Goal: Task Accomplishment & Management: Manage account settings

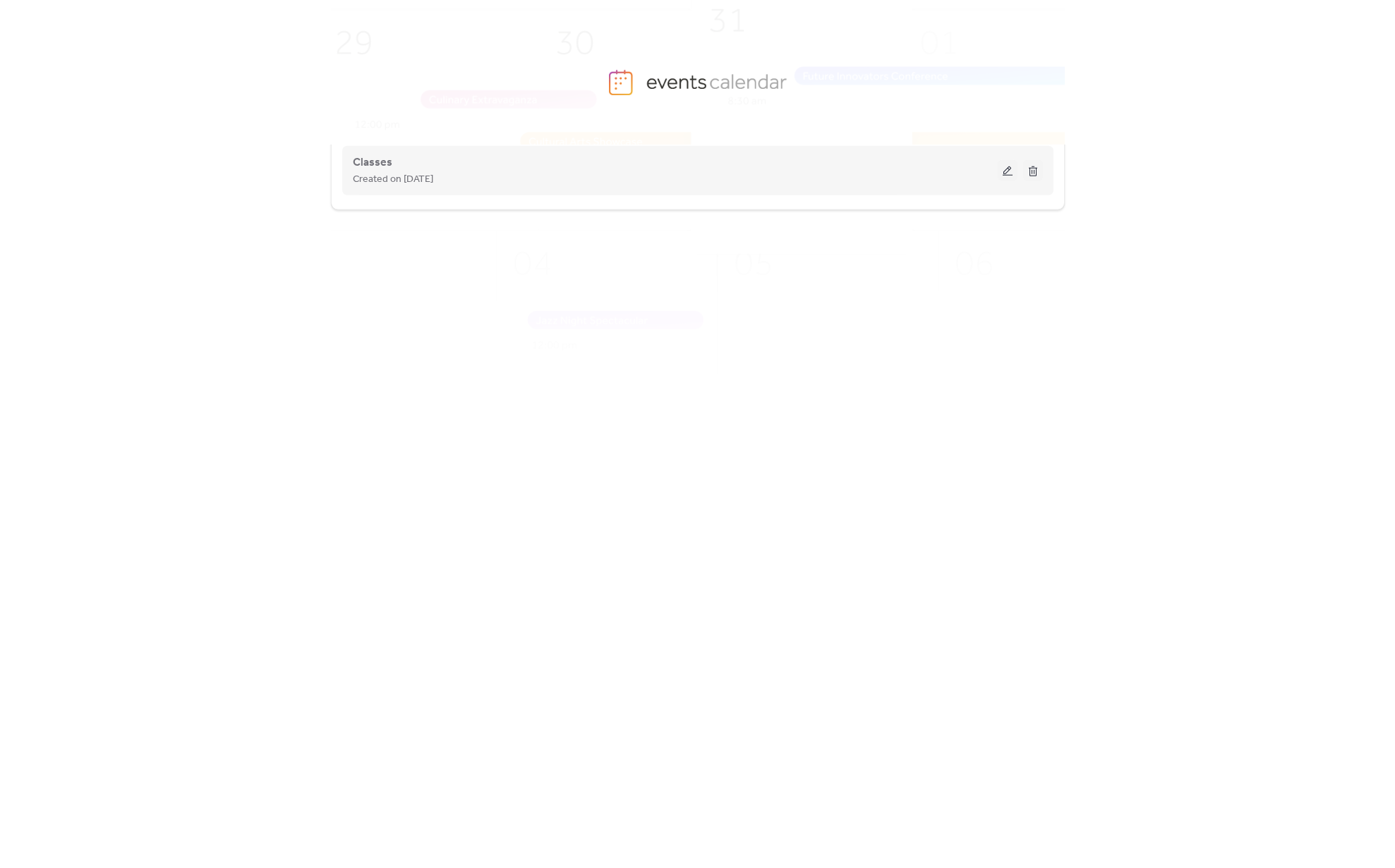
click at [1010, 175] on button at bounding box center [1008, 171] width 19 height 21
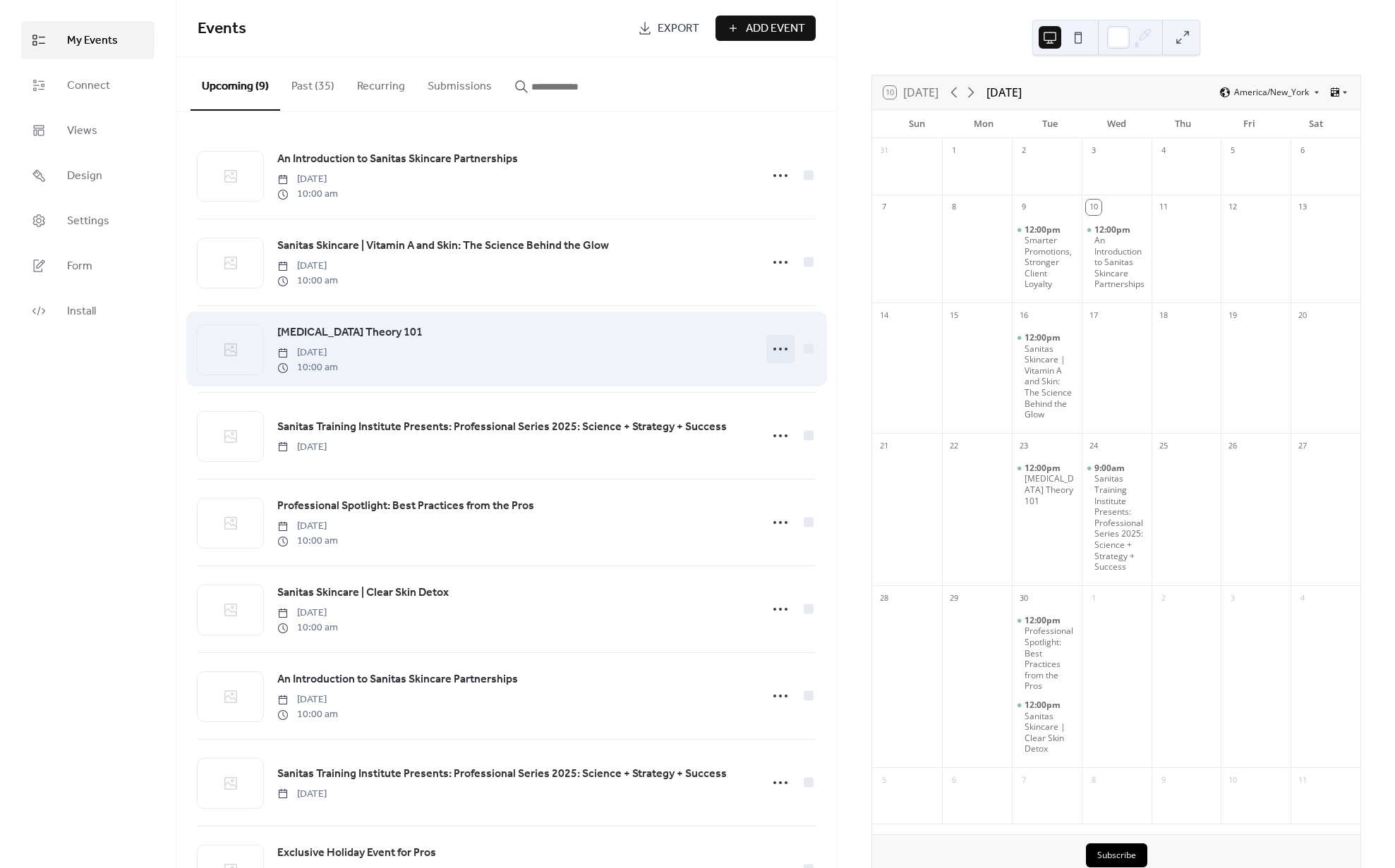
click at [769, 347] on icon at bounding box center [781, 349] width 22 height 22
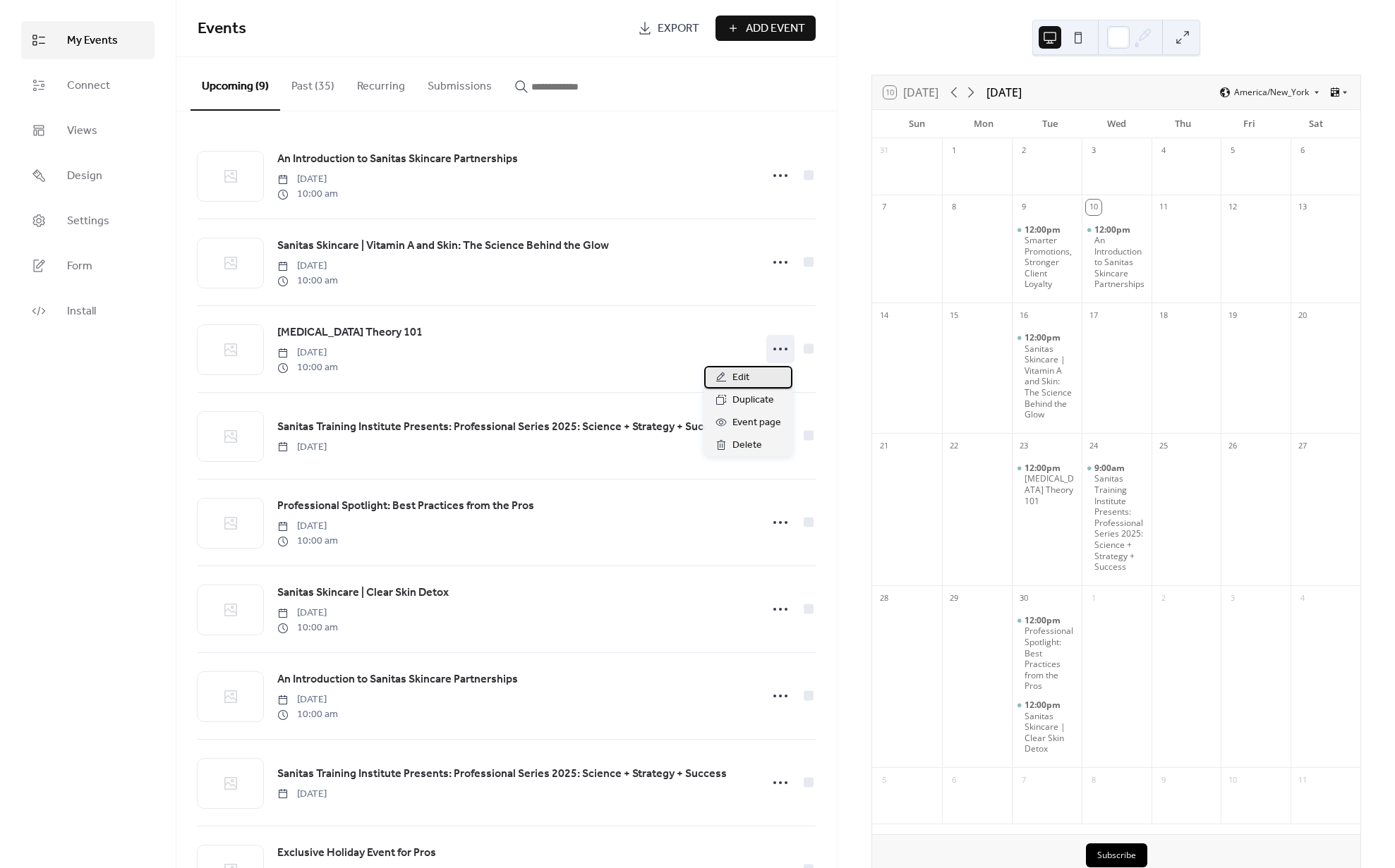
click at [750, 368] on div "Edit" at bounding box center [748, 377] width 88 height 22
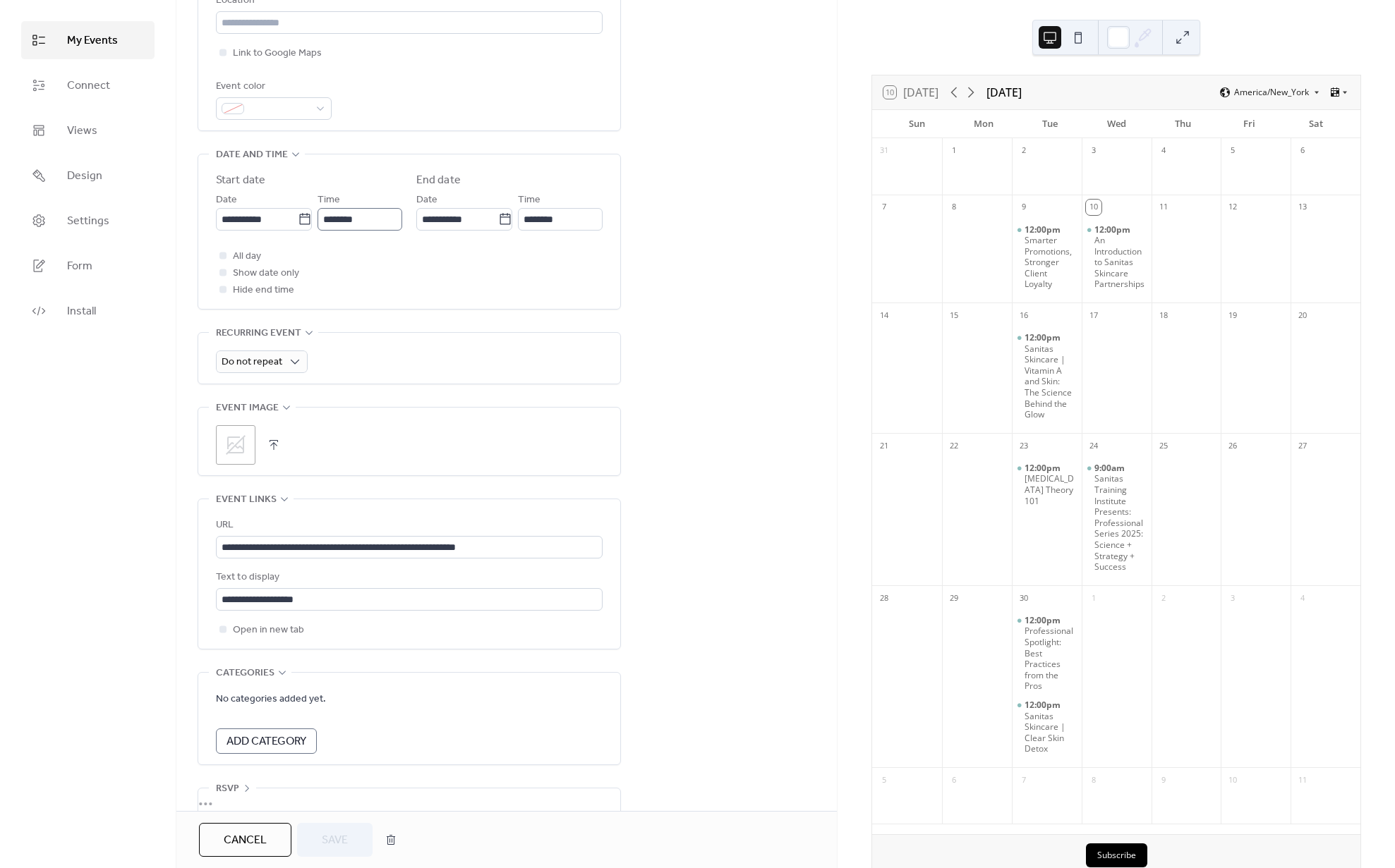
scroll to position [343, 0]
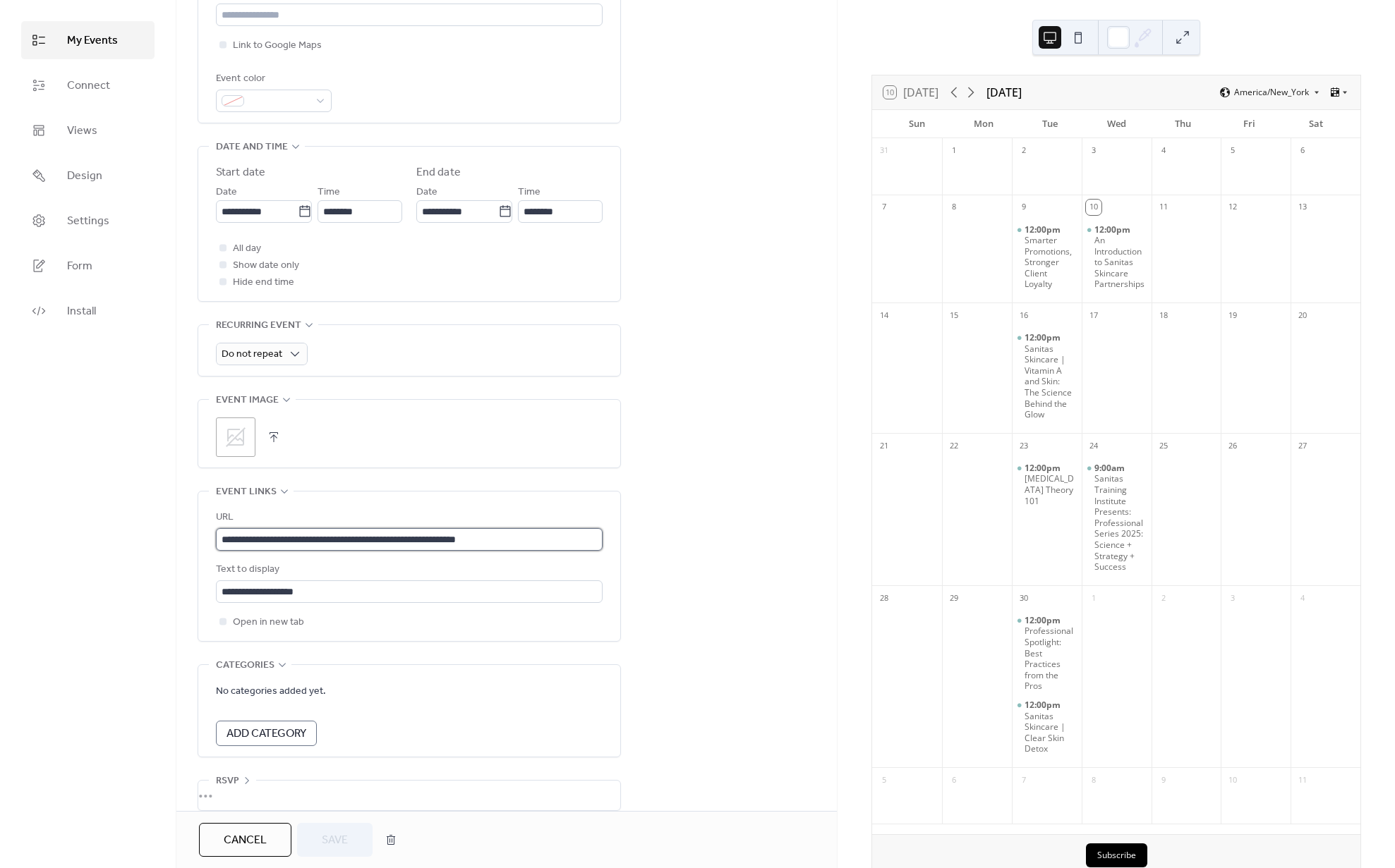
click at [396, 538] on input "**********" at bounding box center [409, 539] width 387 height 22
paste input "**********"
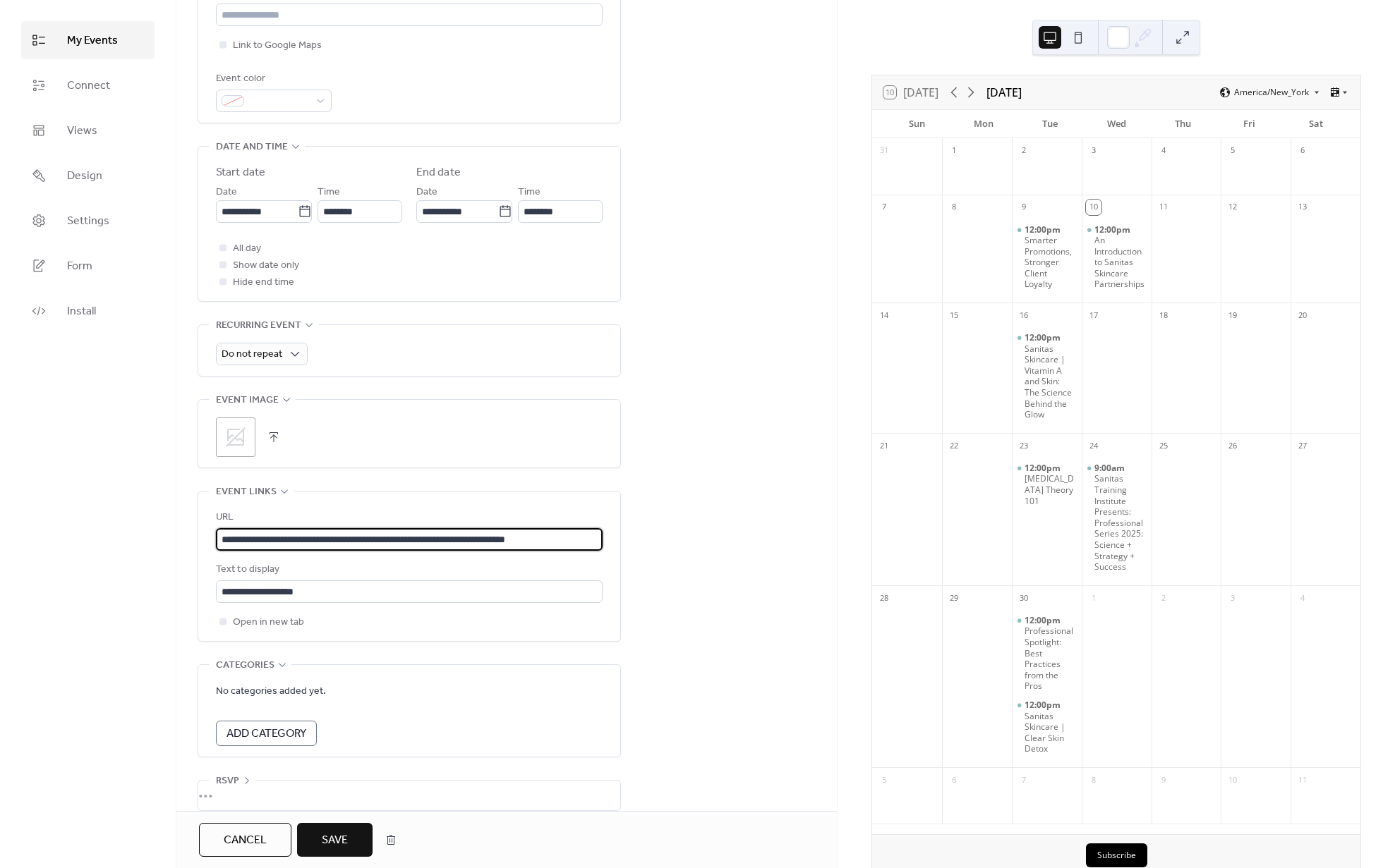
type input "**********"
click at [345, 840] on span "Save" at bounding box center [335, 840] width 26 height 17
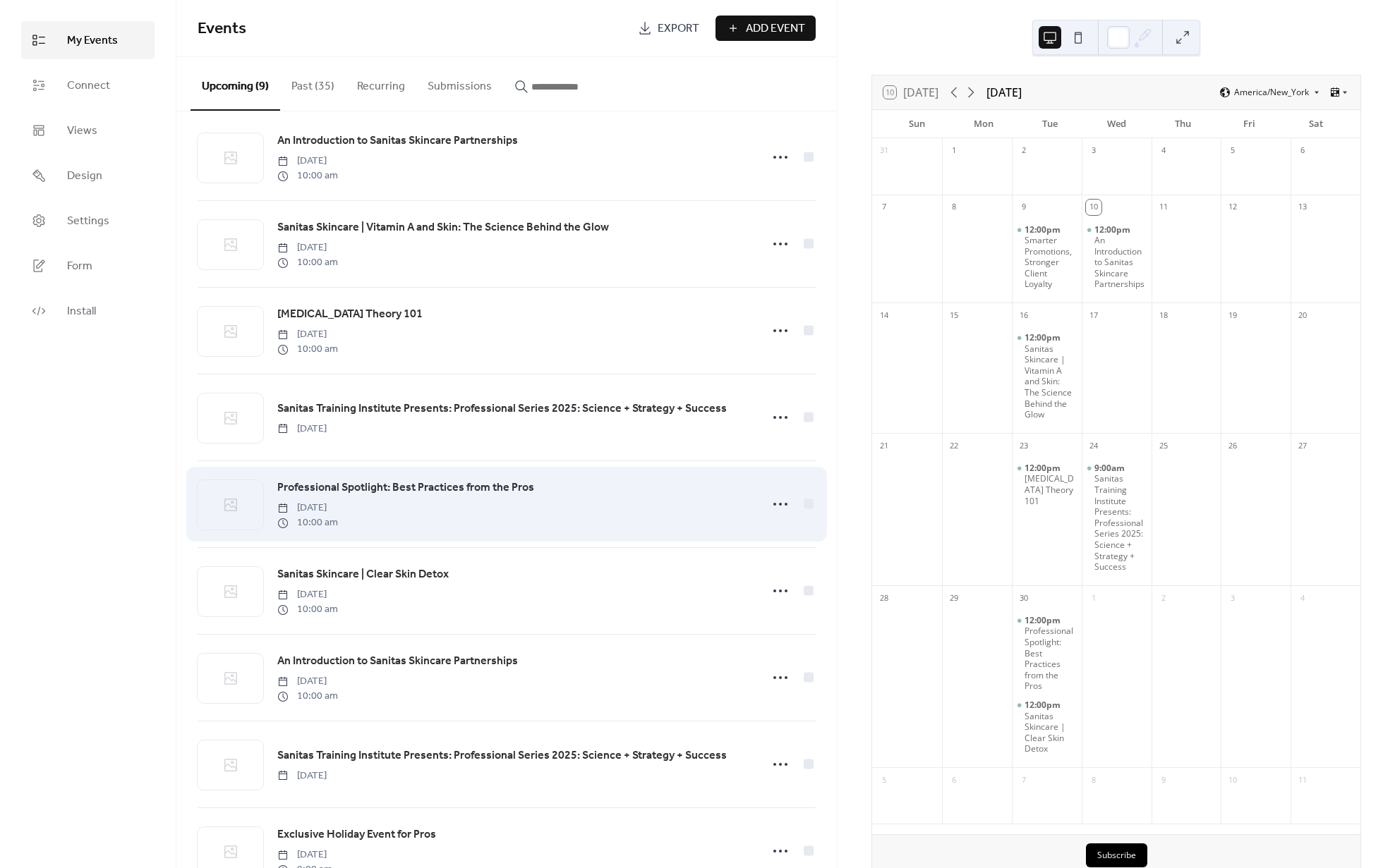
scroll to position [21, 0]
click at [509, 486] on span "Professional Spotlight: Best Practices from the Pros" at bounding box center [405, 485] width 257 height 17
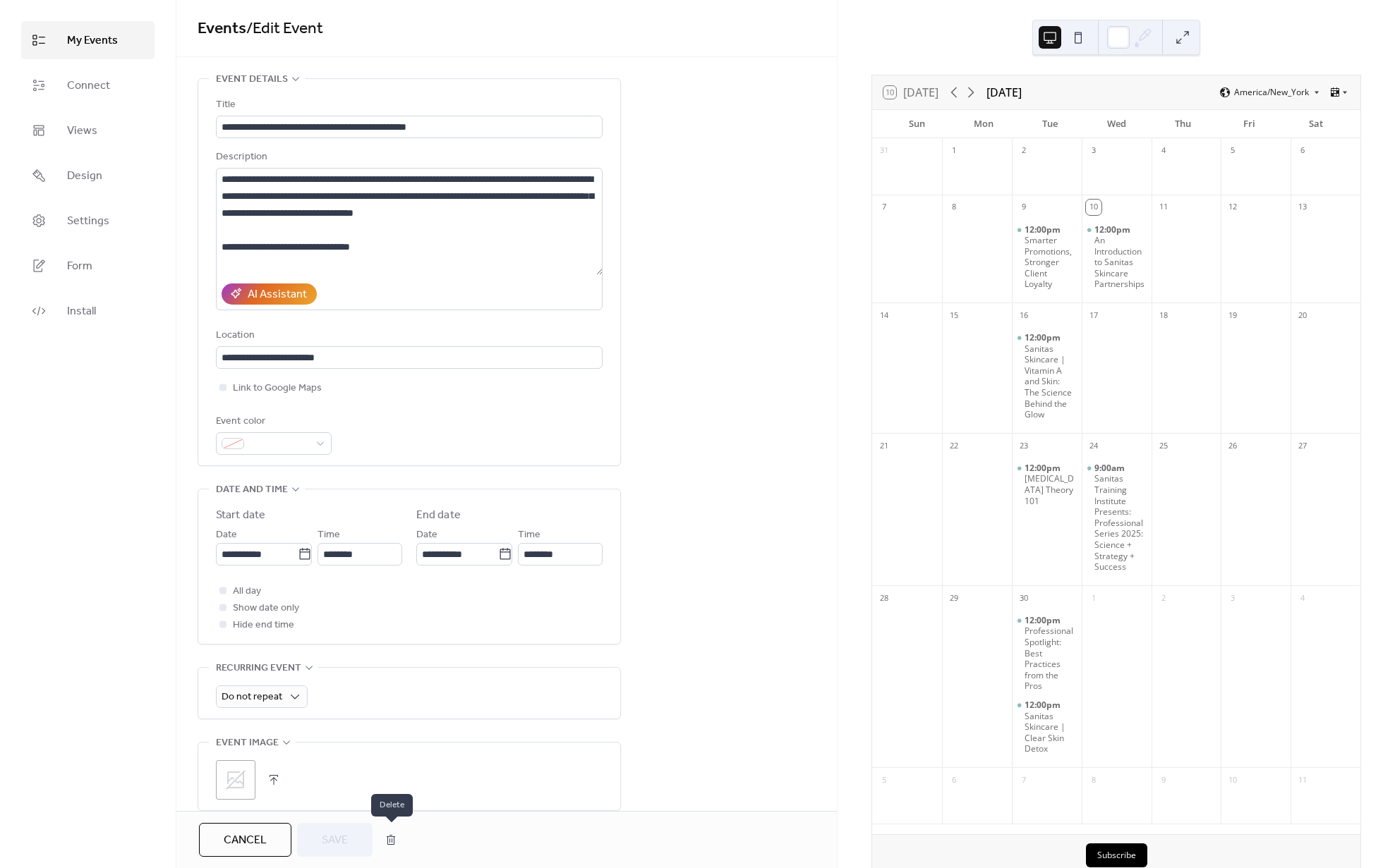
click at [395, 840] on button "button" at bounding box center [391, 840] width 25 height 28
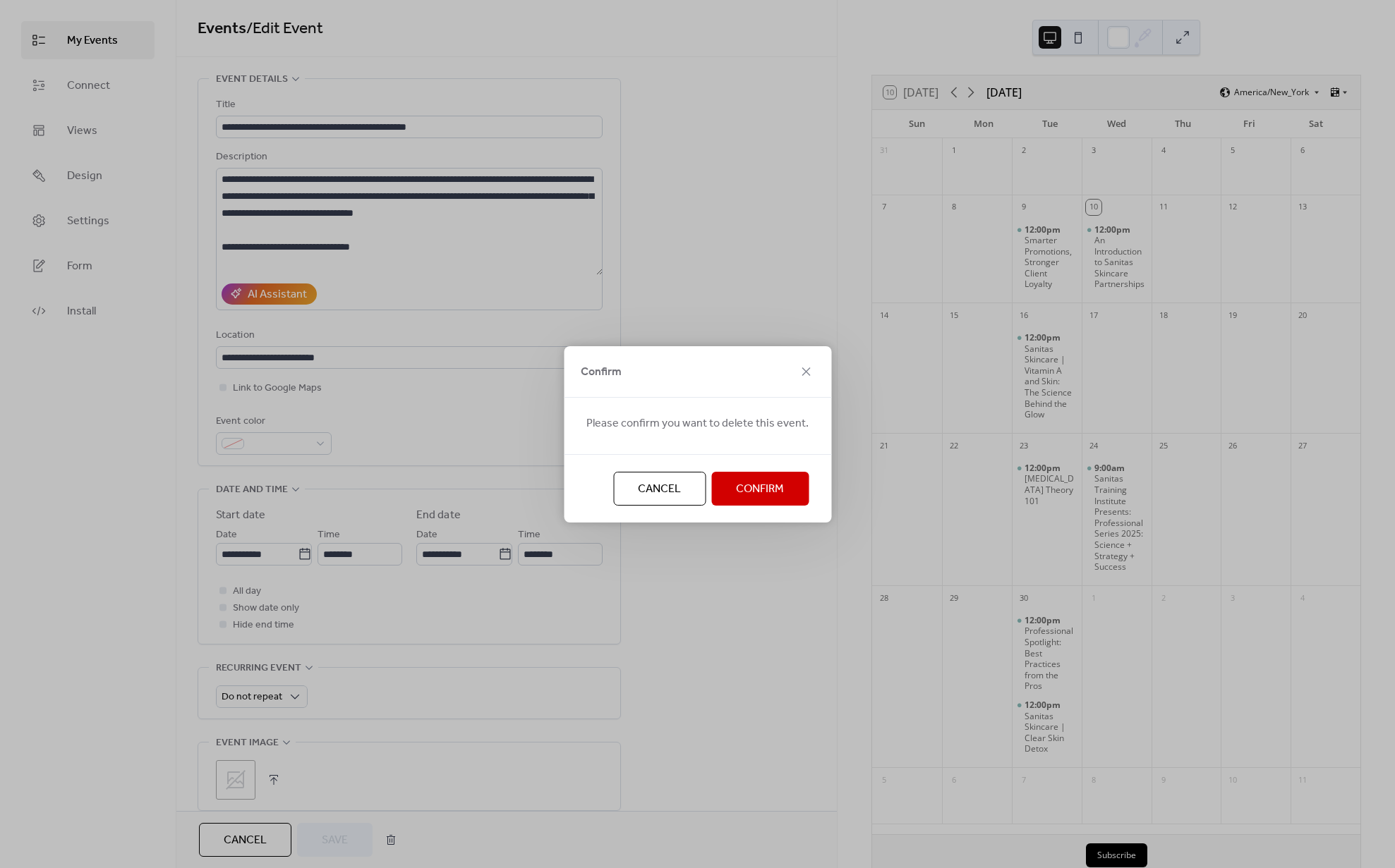
click at [798, 485] on button "Confirm" at bounding box center [760, 488] width 97 height 34
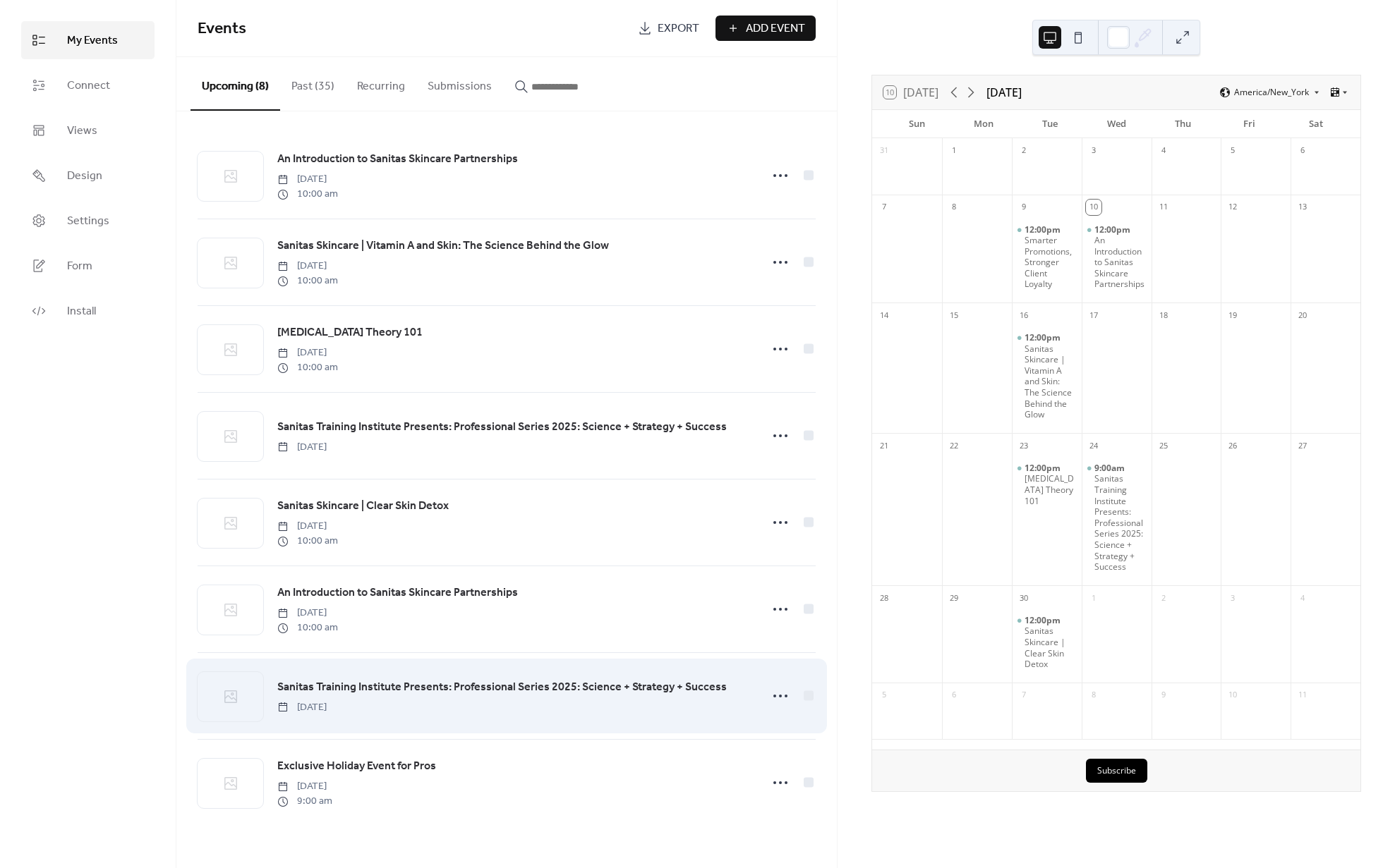
click at [653, 682] on span "Sanitas Training Institute Presents: Professional Series 2025: Science + Strate…" at bounding box center [502, 688] width 450 height 17
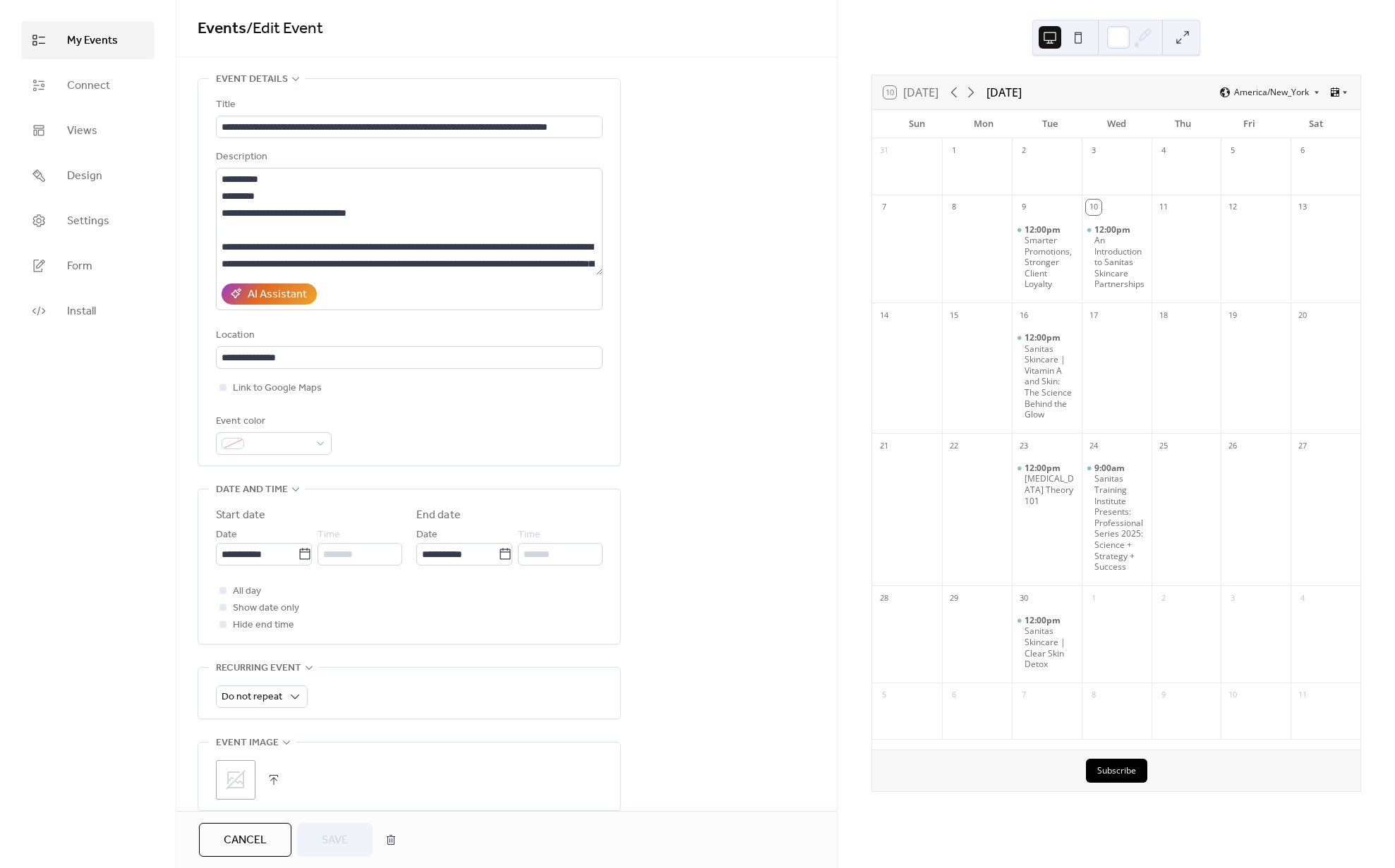
click at [100, 47] on span "My Events" at bounding box center [92, 40] width 51 height 17
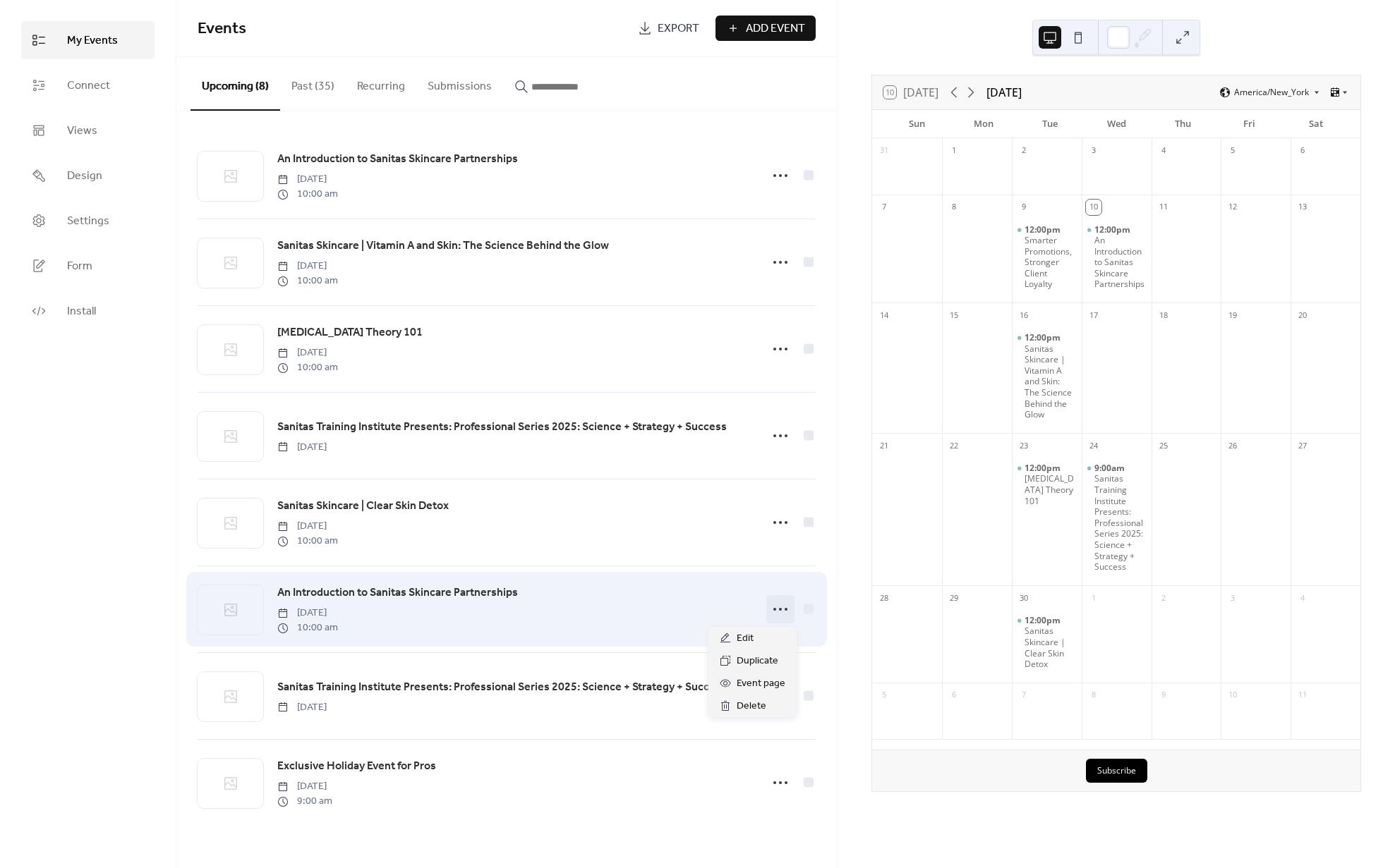
click at [784, 613] on icon at bounding box center [781, 610] width 22 height 22
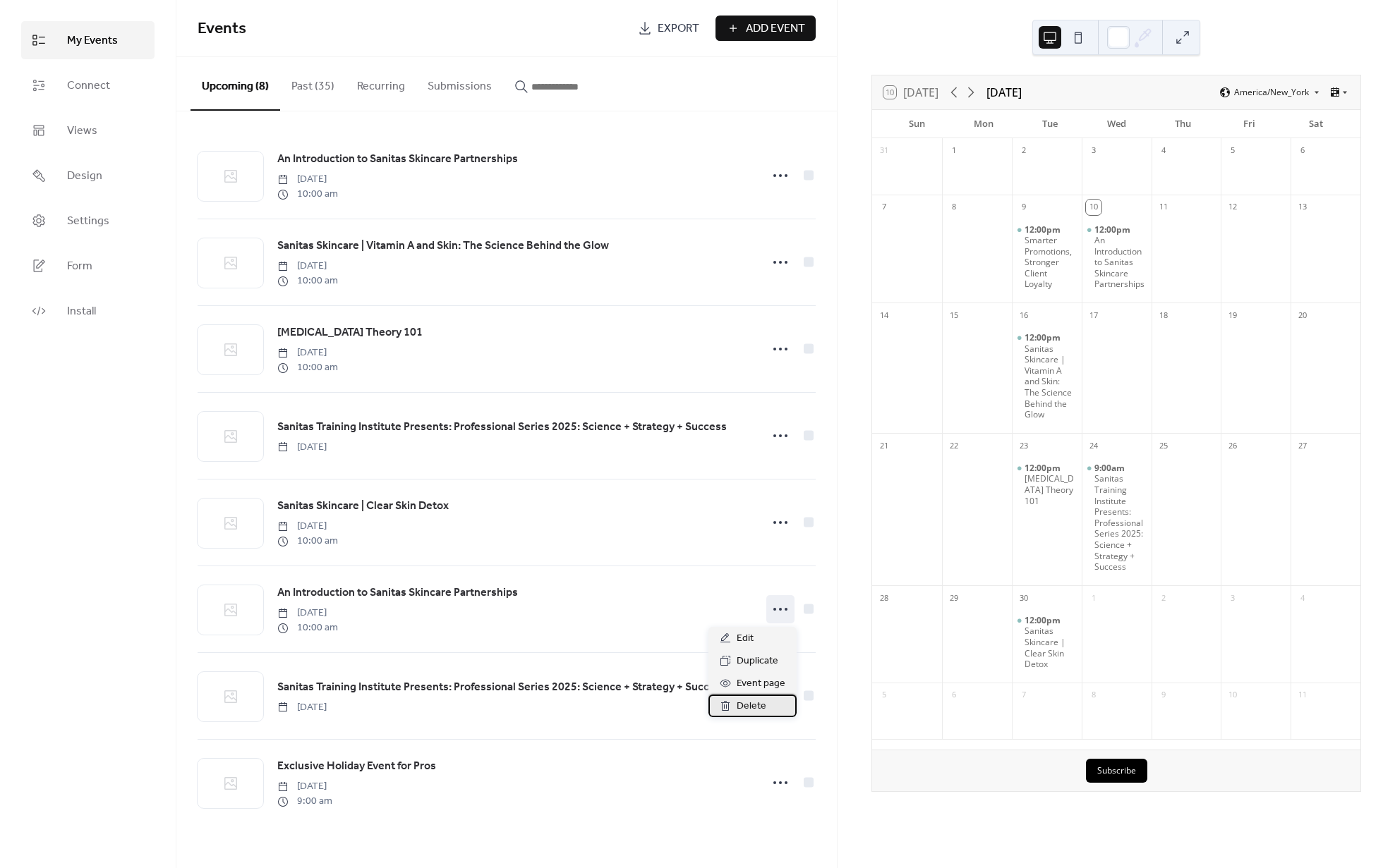
click at [741, 708] on span "Delete" at bounding box center [751, 706] width 30 height 17
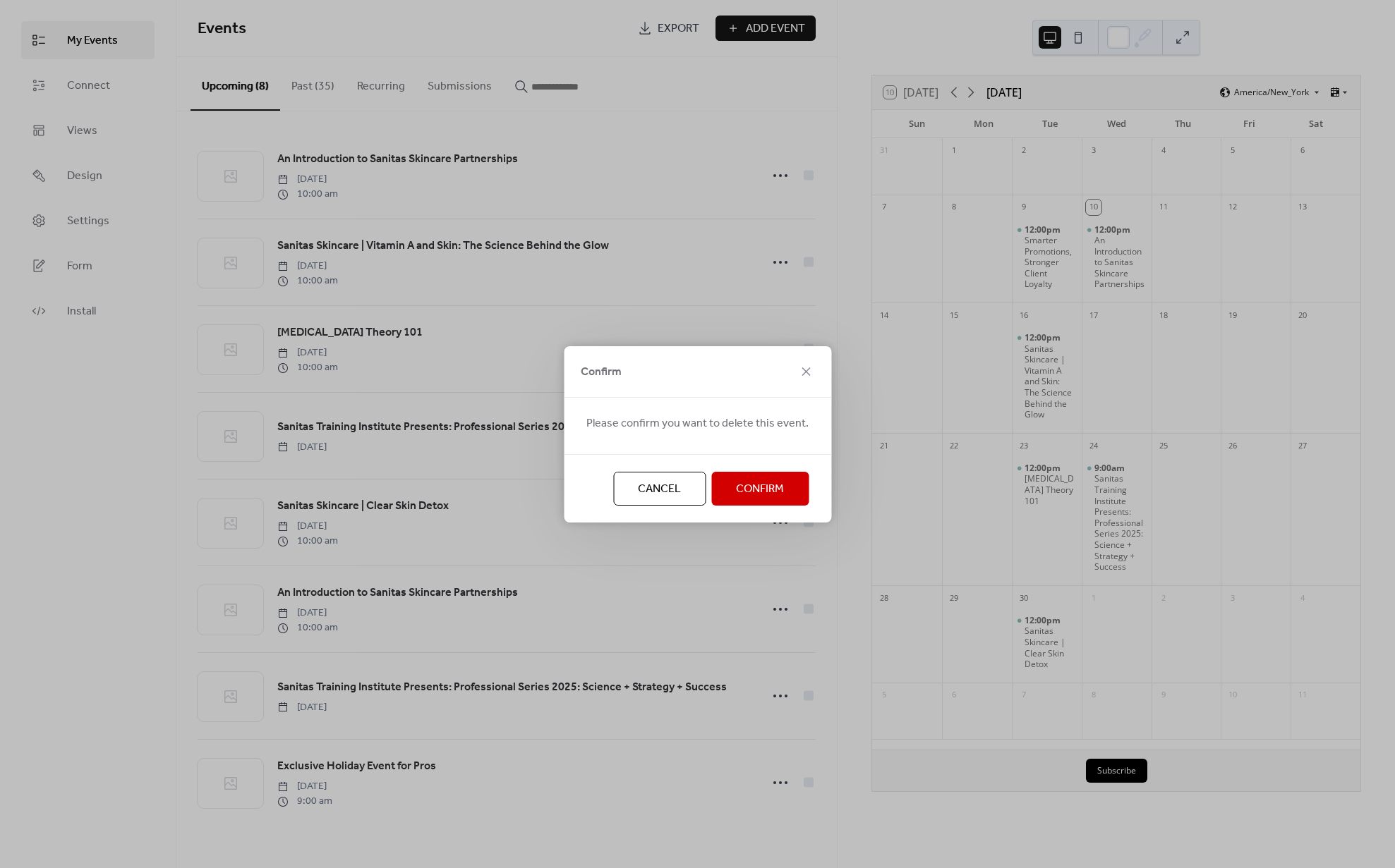
click at [749, 482] on span "Confirm" at bounding box center [760, 489] width 48 height 17
